Goal: Information Seeking & Learning: Learn about a topic

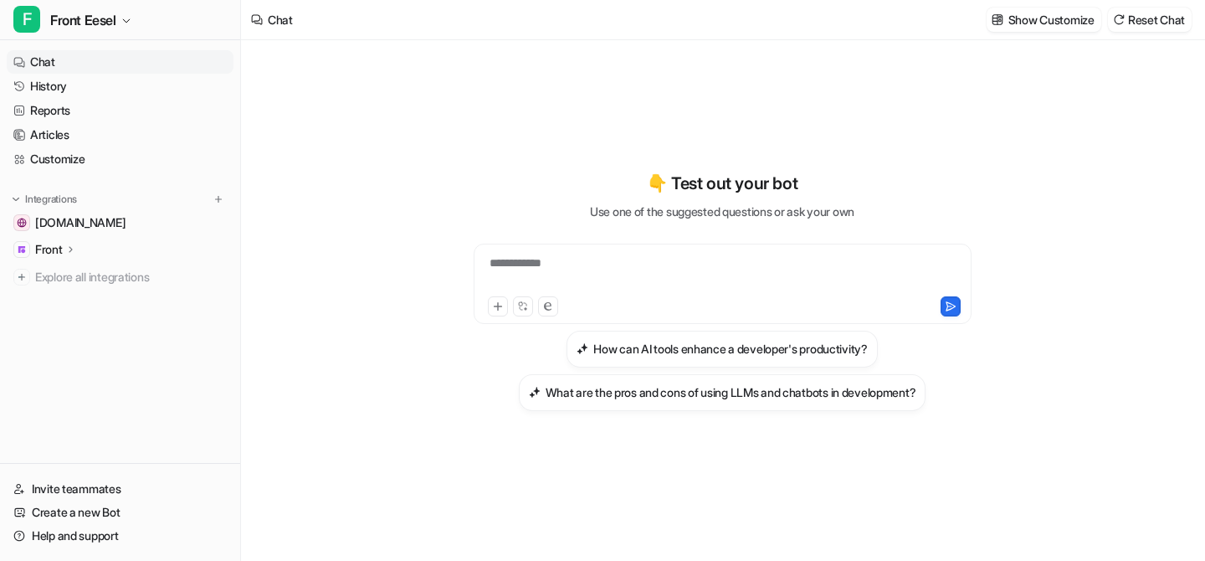
click at [555, 266] on div "**********" at bounding box center [722, 273] width 489 height 38
paste div
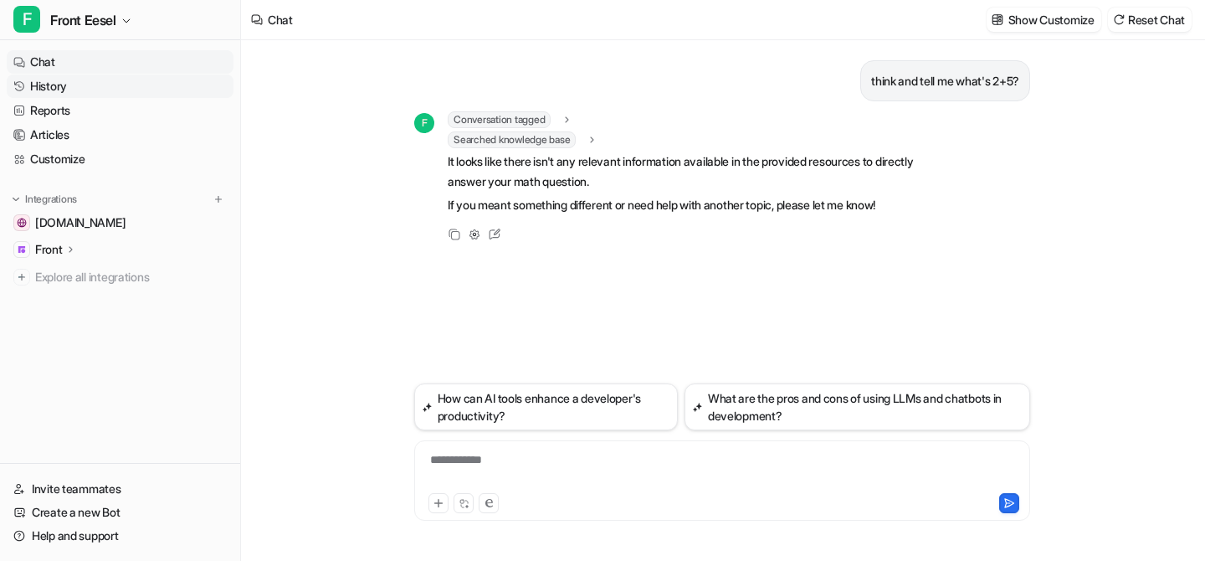
click at [62, 87] on link "History" at bounding box center [120, 85] width 227 height 23
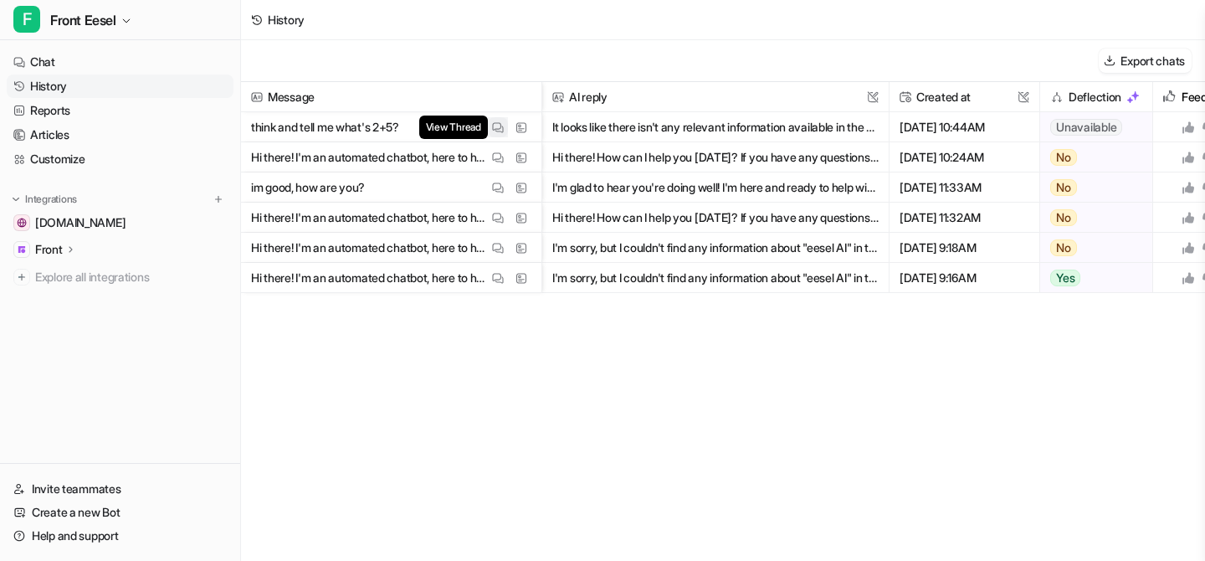
click at [498, 124] on img at bounding box center [498, 127] width 12 height 13
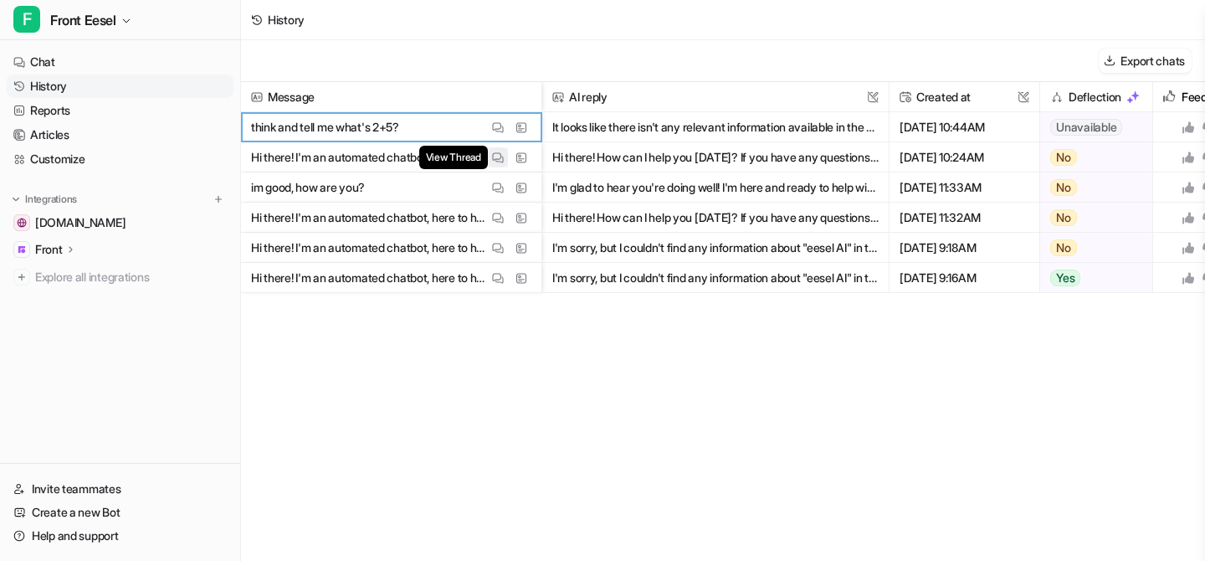
click at [499, 153] on img at bounding box center [498, 157] width 12 height 13
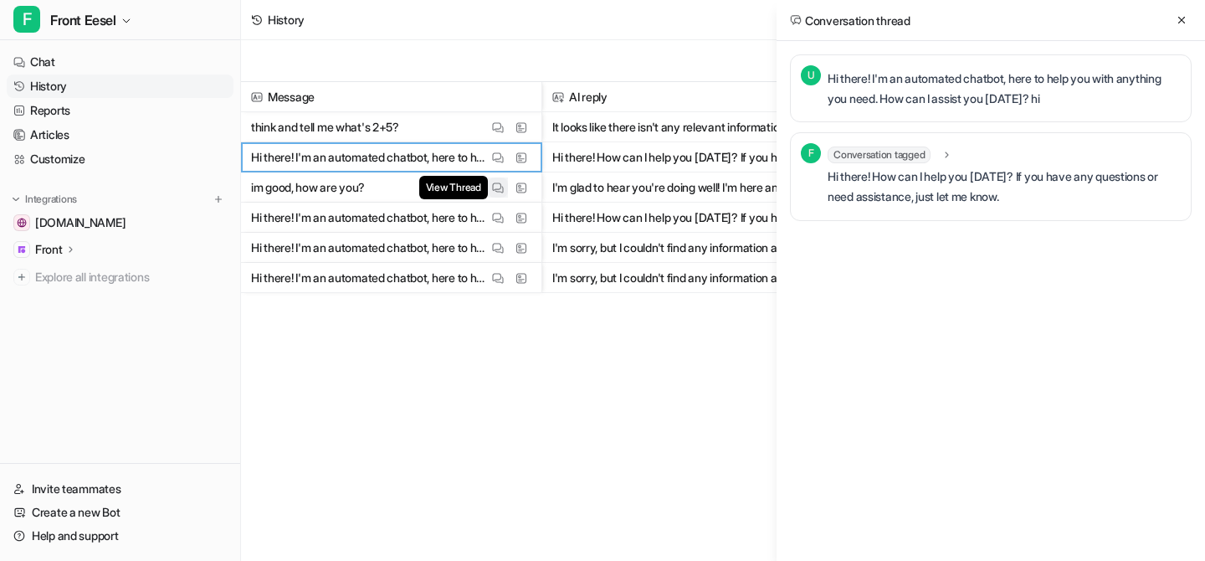
click at [497, 177] on button "View Thread" at bounding box center [498, 187] width 20 height 20
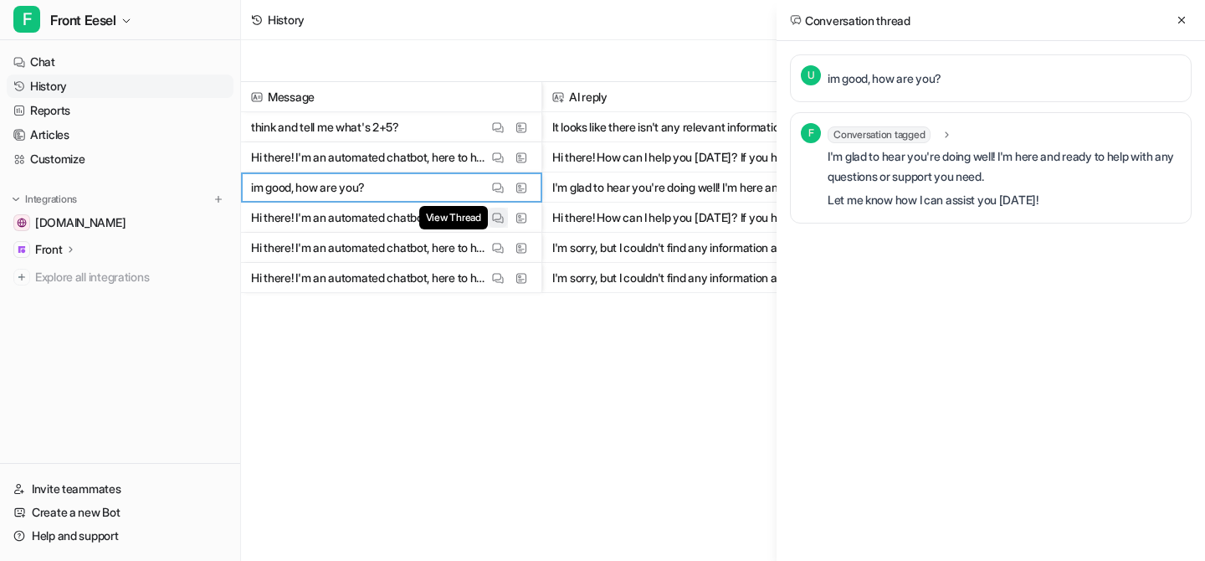
click at [498, 214] on img at bounding box center [498, 218] width 12 height 13
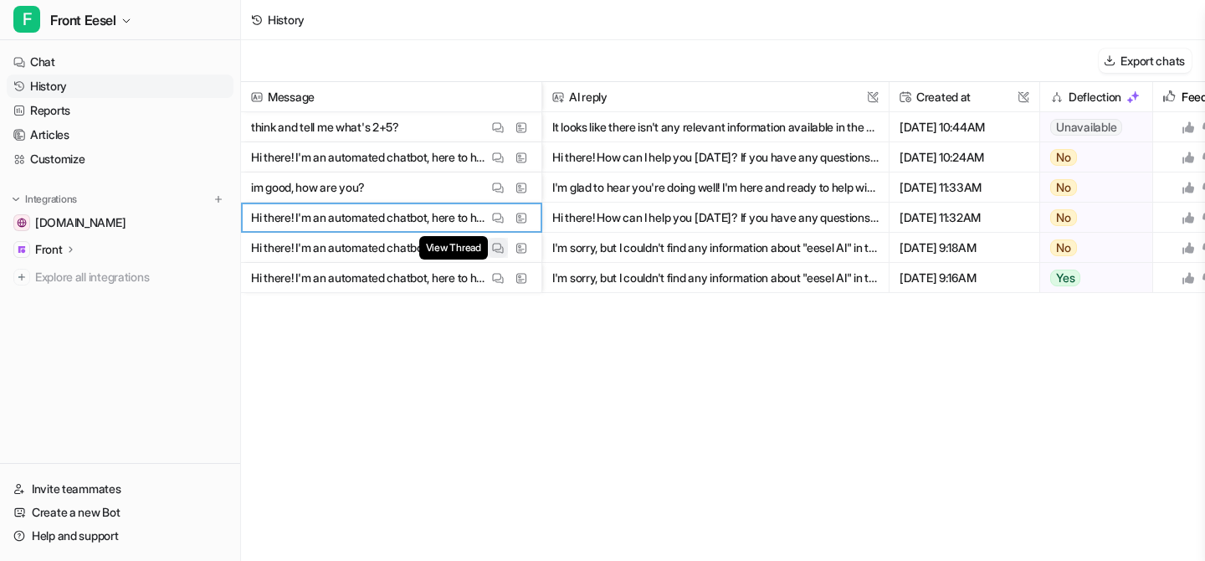
click at [497, 244] on img at bounding box center [498, 248] width 12 height 13
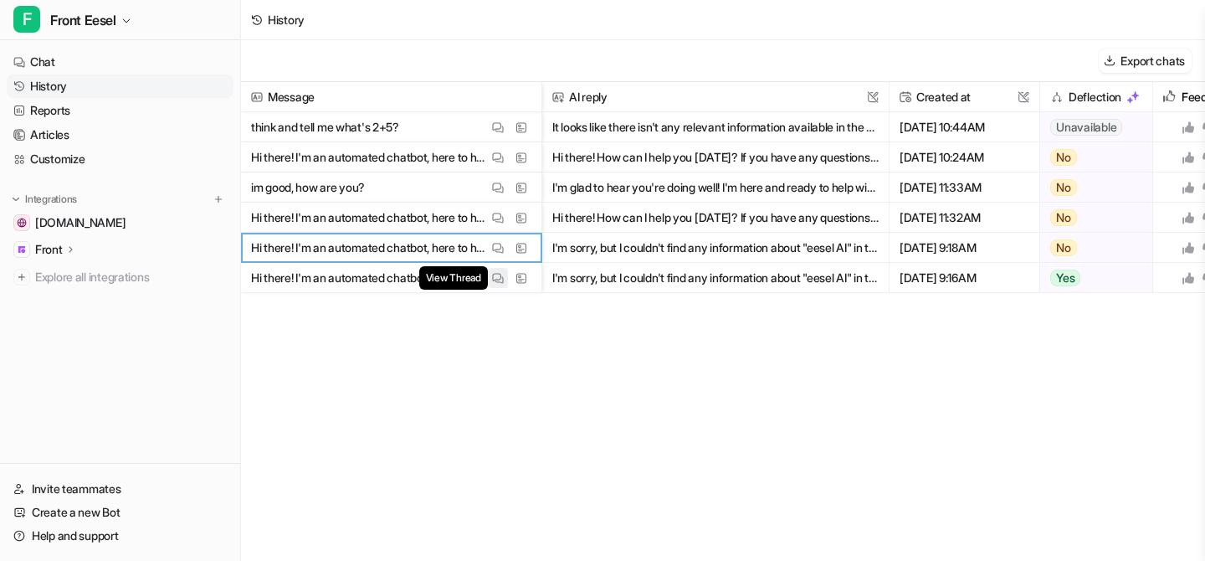
click at [496, 272] on img at bounding box center [498, 278] width 12 height 13
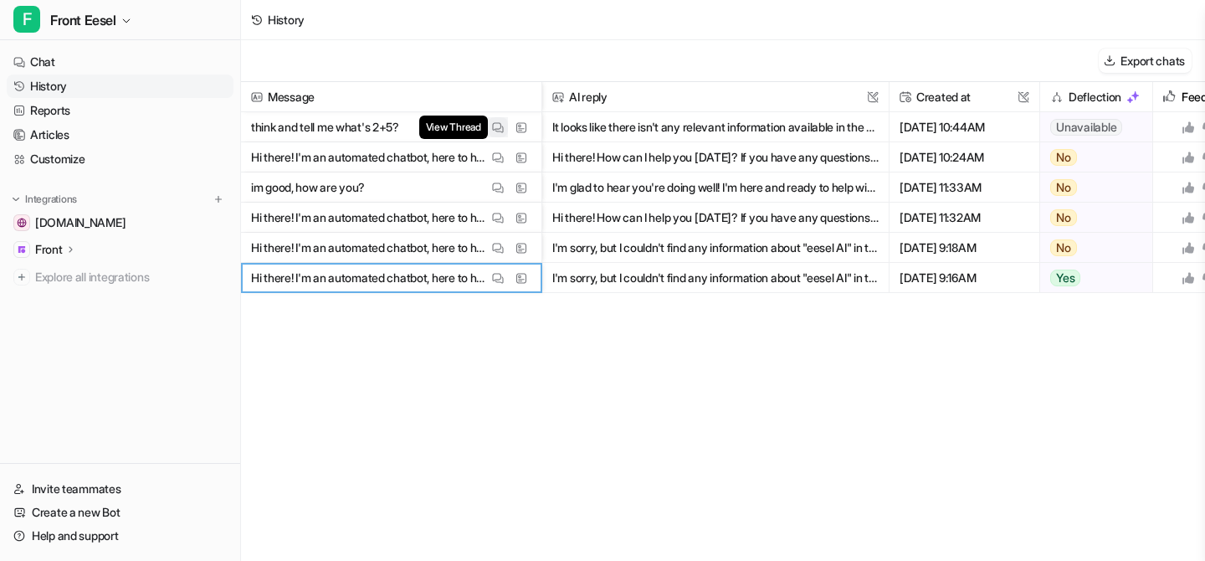
click at [495, 125] on img at bounding box center [498, 127] width 12 height 13
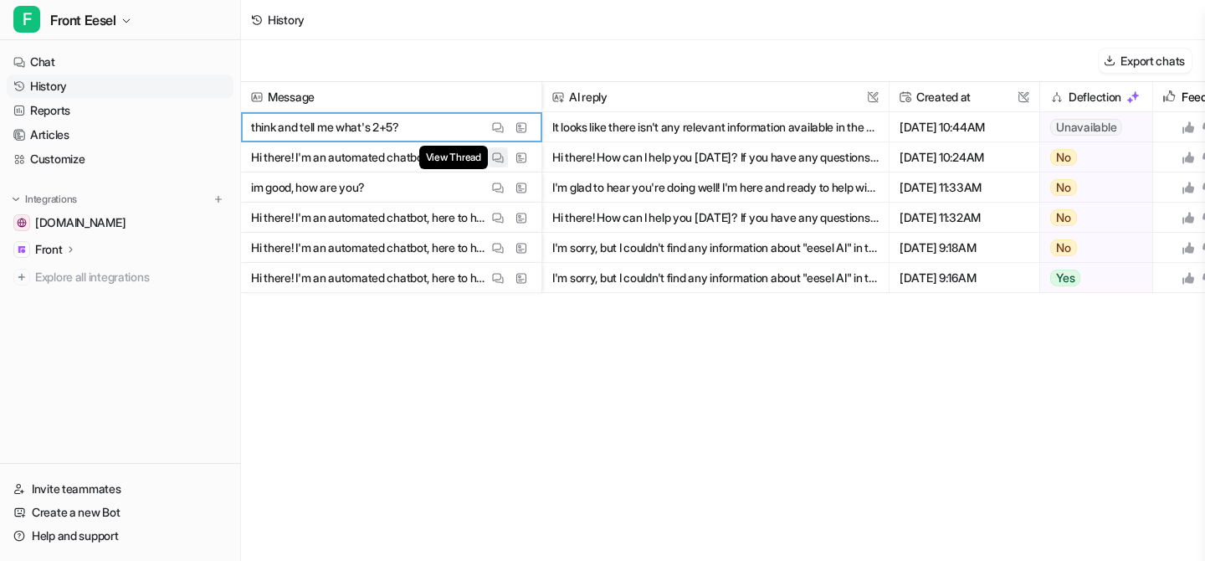
click at [496, 164] on button "View Thread" at bounding box center [498, 157] width 20 height 20
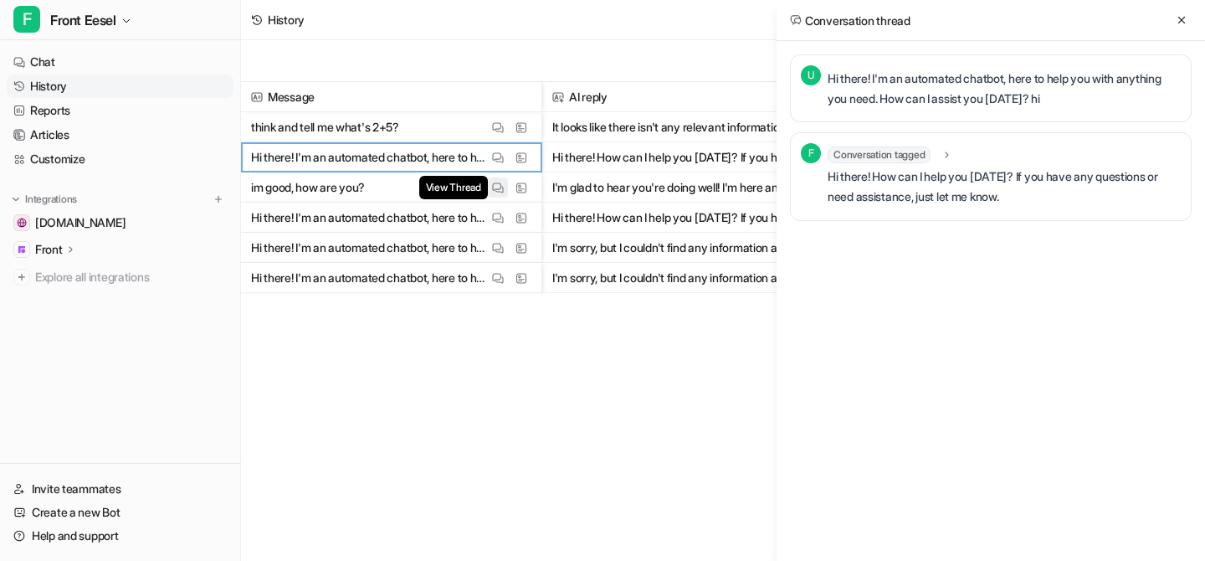
click at [496, 179] on button "View Thread" at bounding box center [498, 187] width 20 height 20
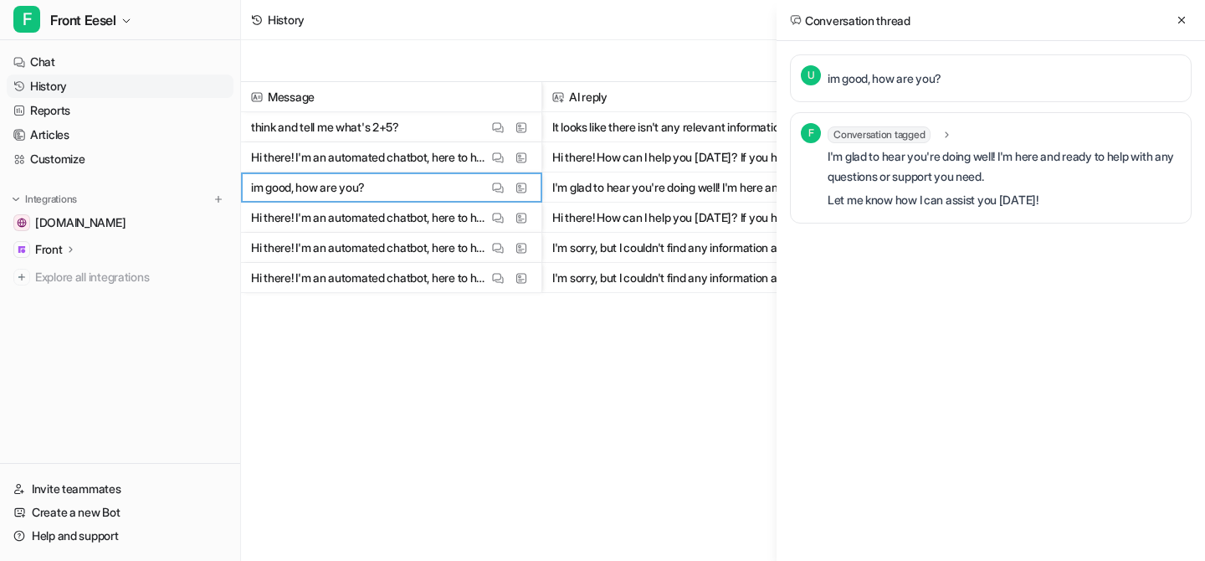
click at [498, 204] on span "Hi there! I'm an automated chatbot, here to help you with anything you need. Ho…" at bounding box center [391, 217] width 287 height 30
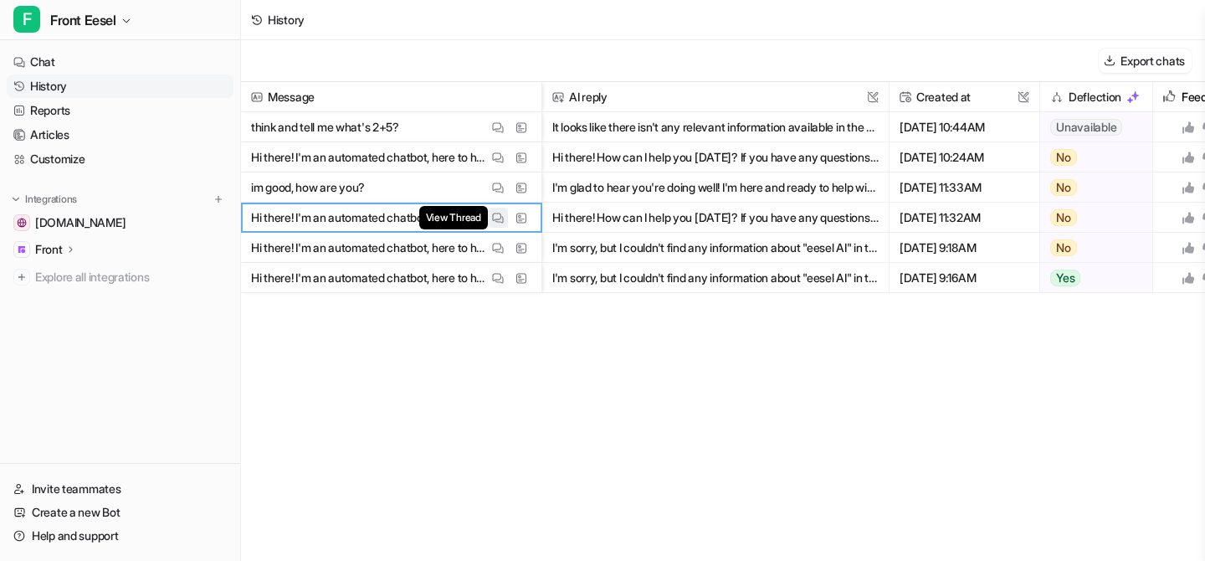
click at [498, 218] on img at bounding box center [498, 218] width 12 height 13
click at [499, 240] on button "View Thread" at bounding box center [498, 248] width 20 height 20
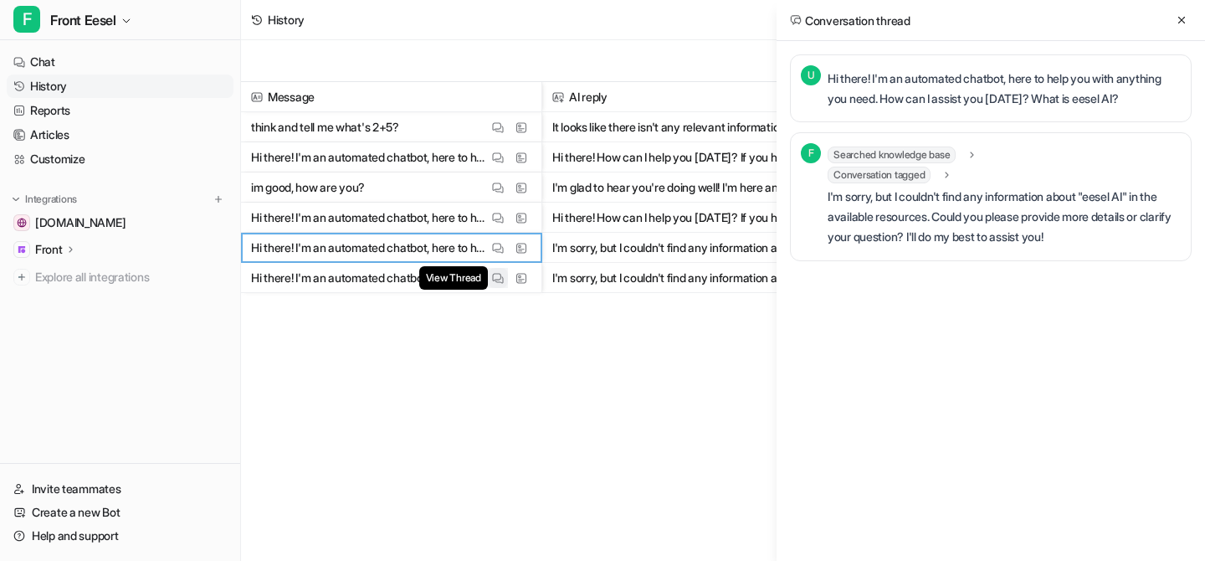
click at [500, 276] on img at bounding box center [498, 278] width 12 height 13
